Goal: Task Accomplishment & Management: Manage account settings

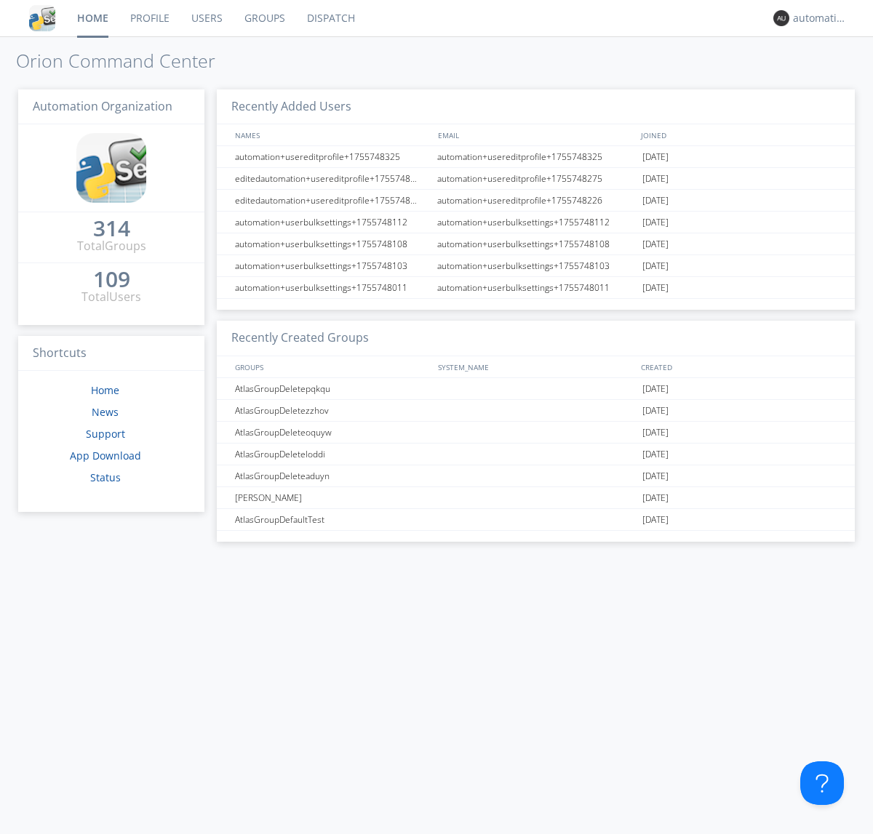
click at [330, 18] on link "Dispatch" at bounding box center [331, 18] width 70 height 36
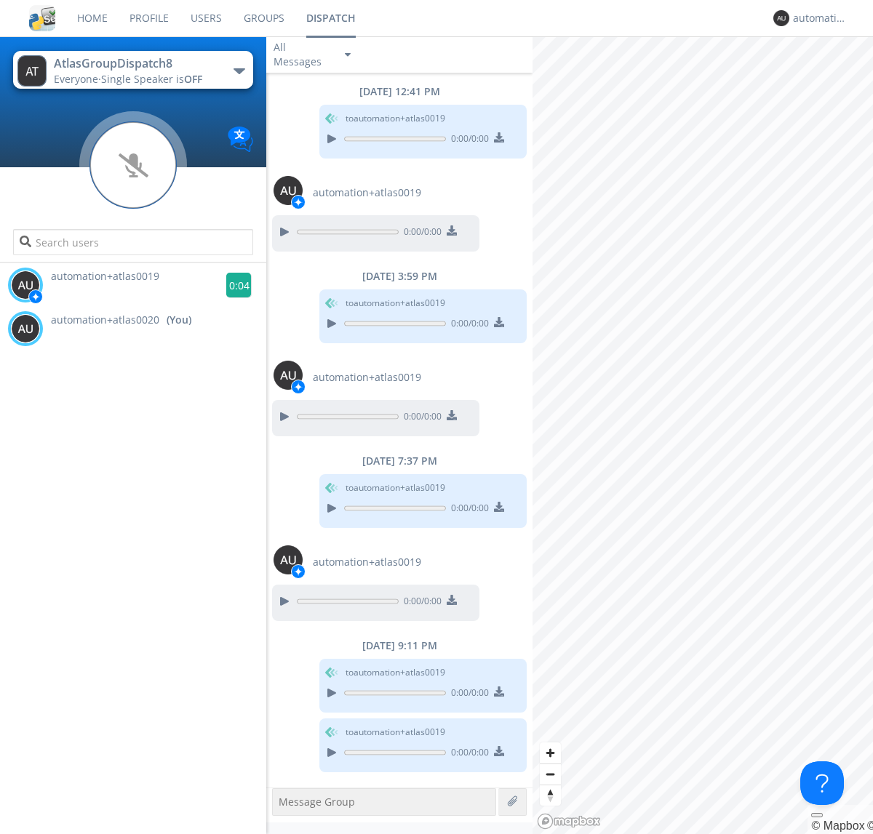
click at [233, 285] on g at bounding box center [238, 285] width 25 height 25
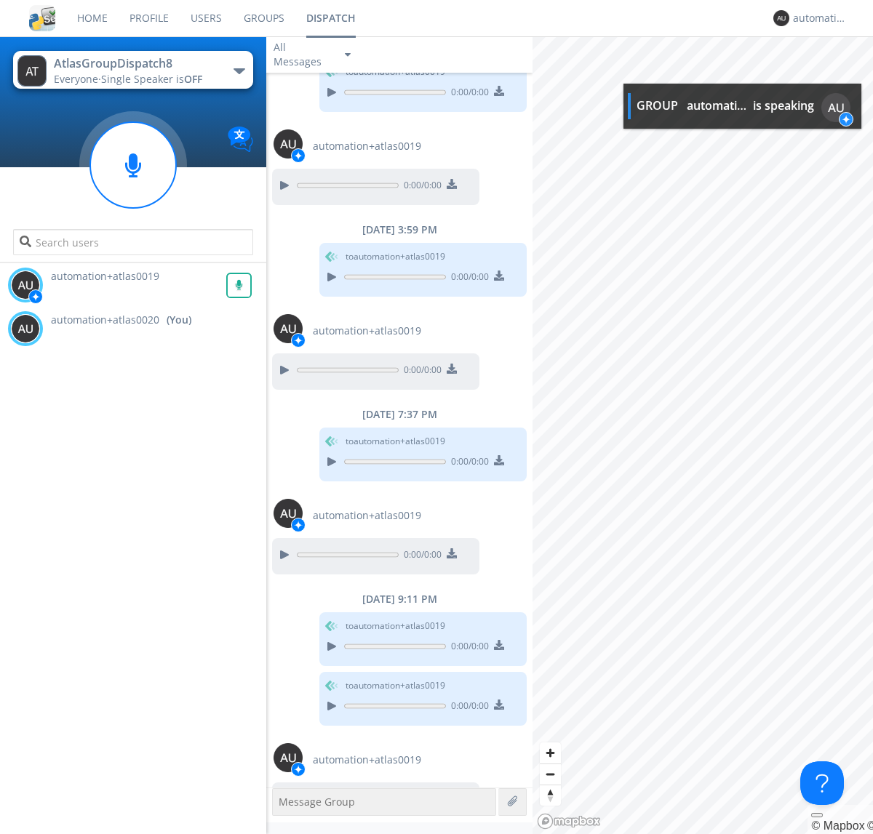
scroll to position [84, 0]
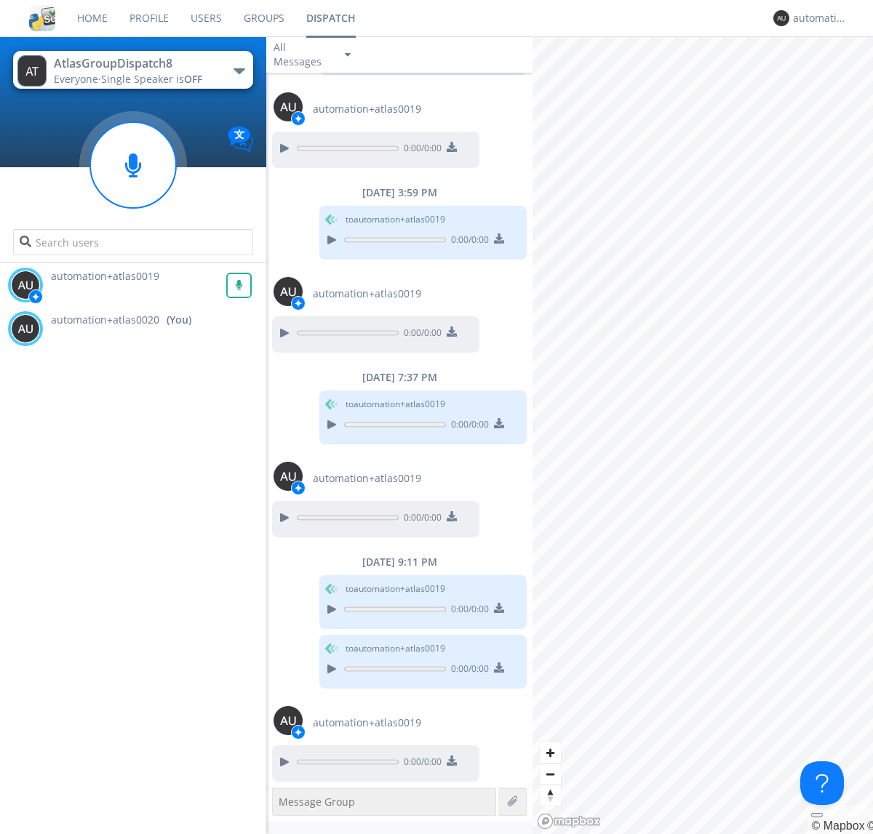
click at [314, 55] on div "All Messages" at bounding box center [302, 55] width 73 height 32
click at [314, 109] on div "Direct Only" at bounding box center [313, 109] width 95 height 25
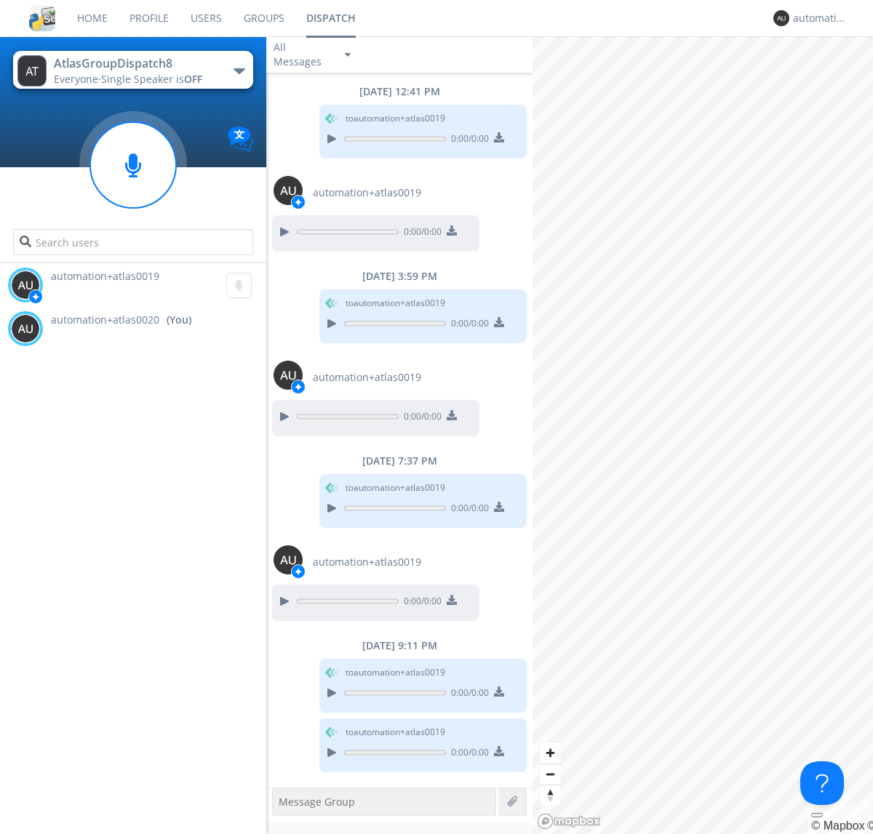
click at [314, 55] on div "All Messages" at bounding box center [302, 55] width 73 height 32
click at [314, 134] on div "Group Only" at bounding box center [313, 133] width 95 height 25
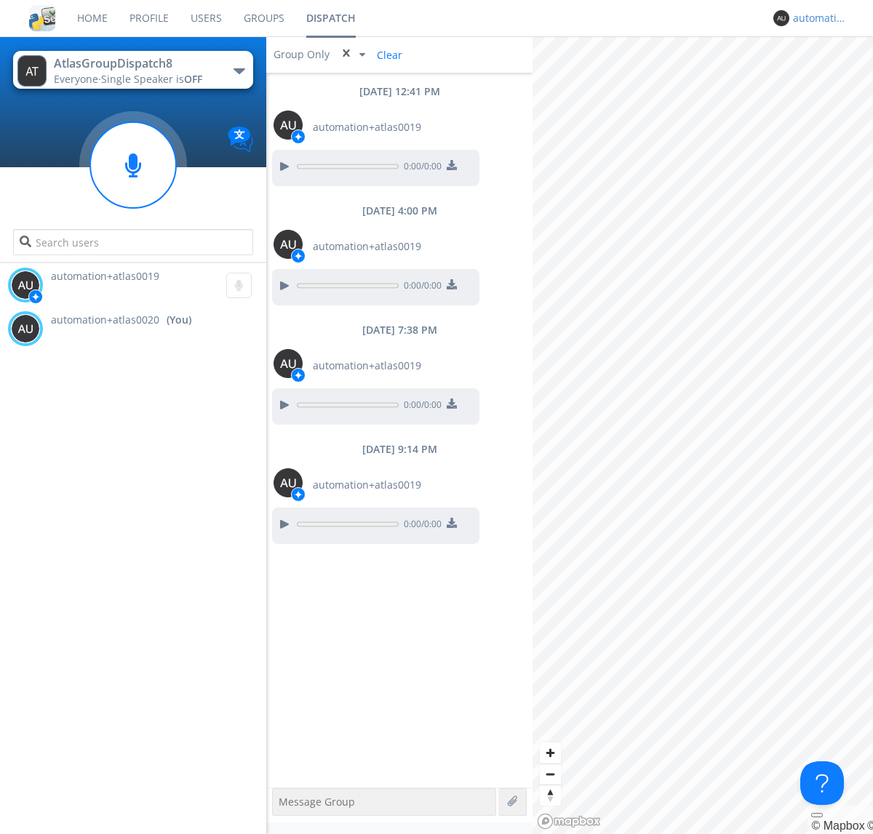
click at [816, 18] on div "automation+atlas0020" at bounding box center [820, 18] width 55 height 15
click at [827, 76] on div "Log Out" at bounding box center [827, 77] width 75 height 26
